Goal: Information Seeking & Learning: Learn about a topic

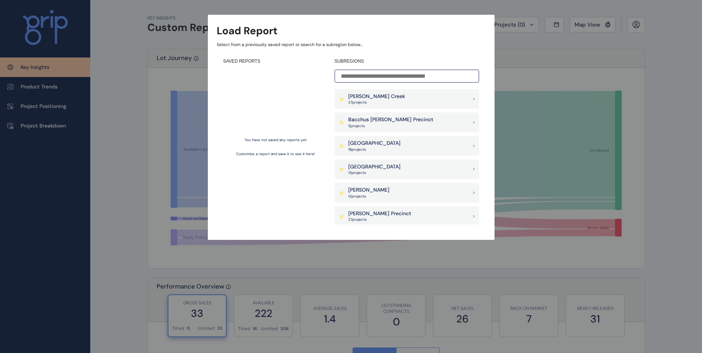
click at [380, 95] on p "[PERSON_NAME] Creek" at bounding box center [376, 96] width 57 height 7
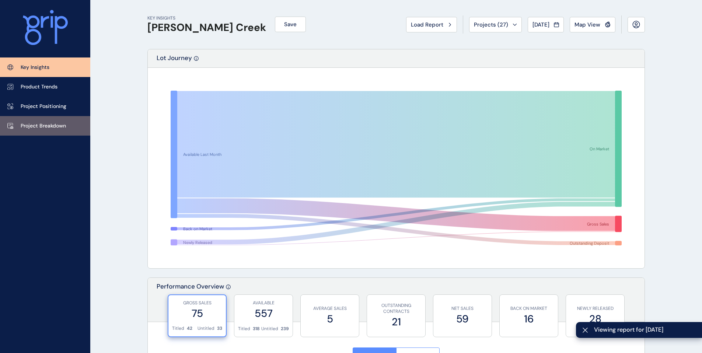
click at [40, 130] on link "Project Breakdown" at bounding box center [45, 126] width 90 height 20
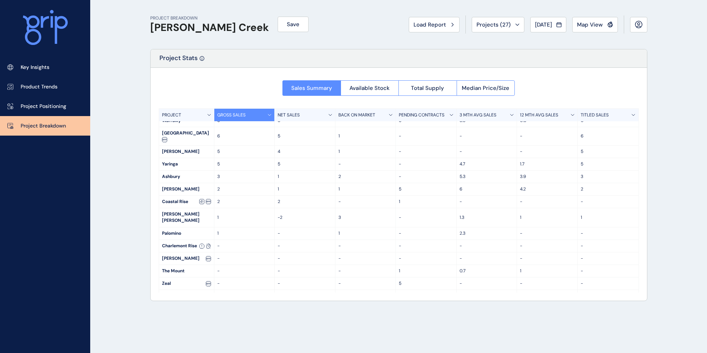
scroll to position [79, 0]
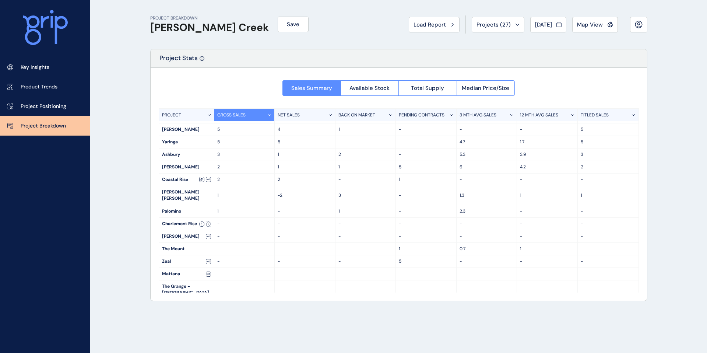
drag, startPoint x: 536, startPoint y: 27, endPoint x: 535, endPoint y: 38, distance: 11.9
click at [535, 38] on div "PROJECT BREAKDOWN [PERSON_NAME] Creek Save Load Report Projects ( 27 ) [DATE] 2…" at bounding box center [398, 24] width 497 height 49
click at [512, 33] on div "Load Report Projects ( 27 ) [DATE] 2025 < > Jan No report is available for this…" at bounding box center [528, 24] width 239 height 18
click at [501, 22] on span "Projects ( 27 )" at bounding box center [494, 24] width 34 height 7
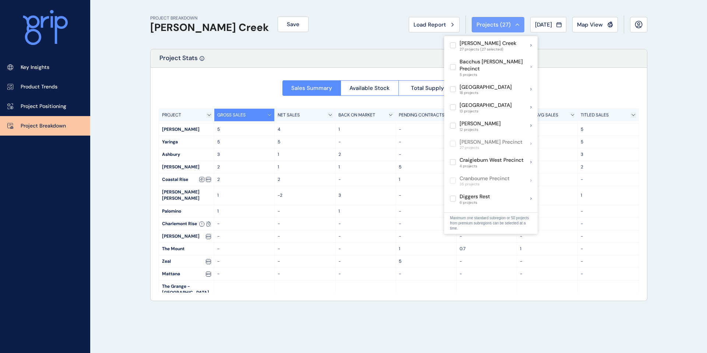
click at [502, 25] on span "Projects ( 27 )" at bounding box center [494, 24] width 34 height 7
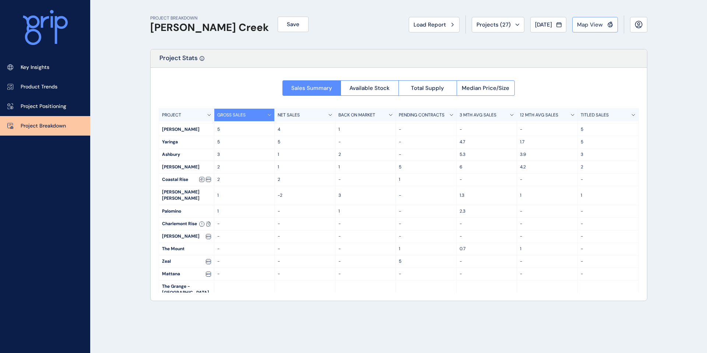
click at [608, 31] on button "Map View" at bounding box center [595, 24] width 46 height 15
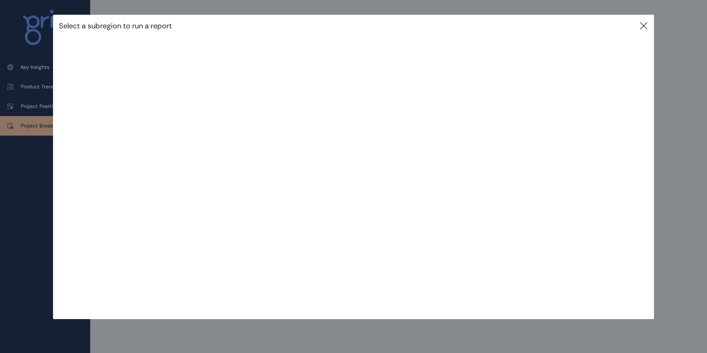
click at [646, 25] on icon at bounding box center [644, 25] width 9 height 9
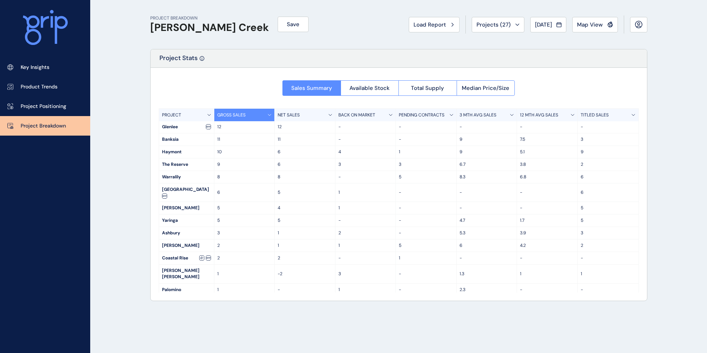
scroll to position [0, 0]
click at [417, 87] on span "Total Supply" at bounding box center [427, 87] width 33 height 7
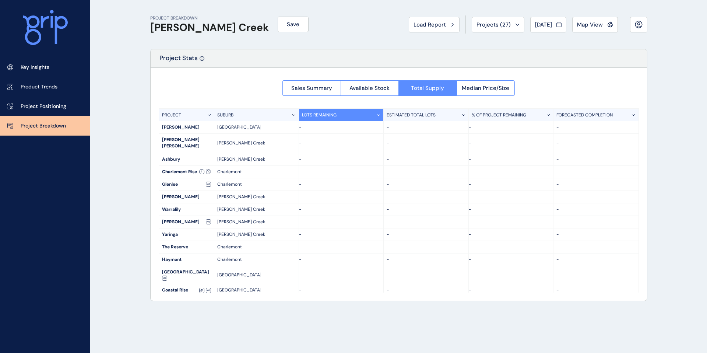
click at [376, 88] on div at bounding box center [399, 184] width 497 height 233
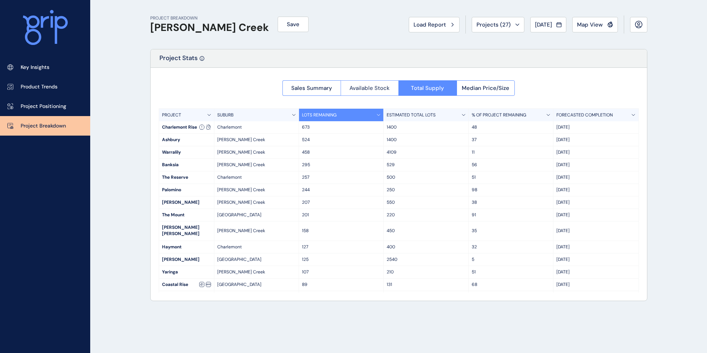
click at [374, 92] on button "Available Stock" at bounding box center [370, 87] width 58 height 15
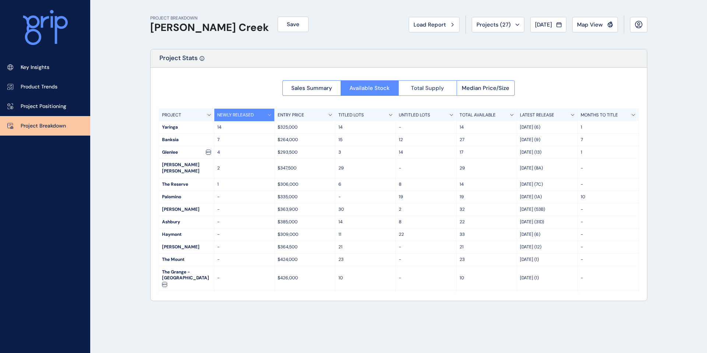
click at [432, 89] on span "Total Supply" at bounding box center [427, 87] width 33 height 7
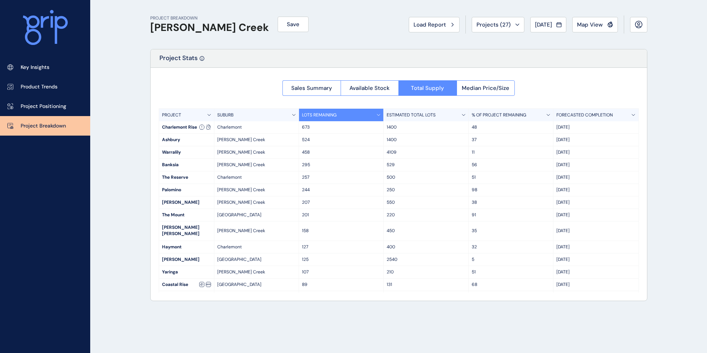
click at [395, 155] on p "4109" at bounding box center [426, 152] width 78 height 6
drag, startPoint x: 399, startPoint y: 152, endPoint x: 381, endPoint y: 152, distance: 18.1
click at [381, 152] on div "Warralily [PERSON_NAME] Creek 458 4109 [DATE]" at bounding box center [399, 152] width 480 height 13
drag, startPoint x: 318, startPoint y: 156, endPoint x: 290, endPoint y: 154, distance: 28.1
click at [290, 154] on div "Warralily [PERSON_NAME] Creek 458 4109 [DATE]" at bounding box center [399, 152] width 480 height 13
